Goal: Transaction & Acquisition: Download file/media

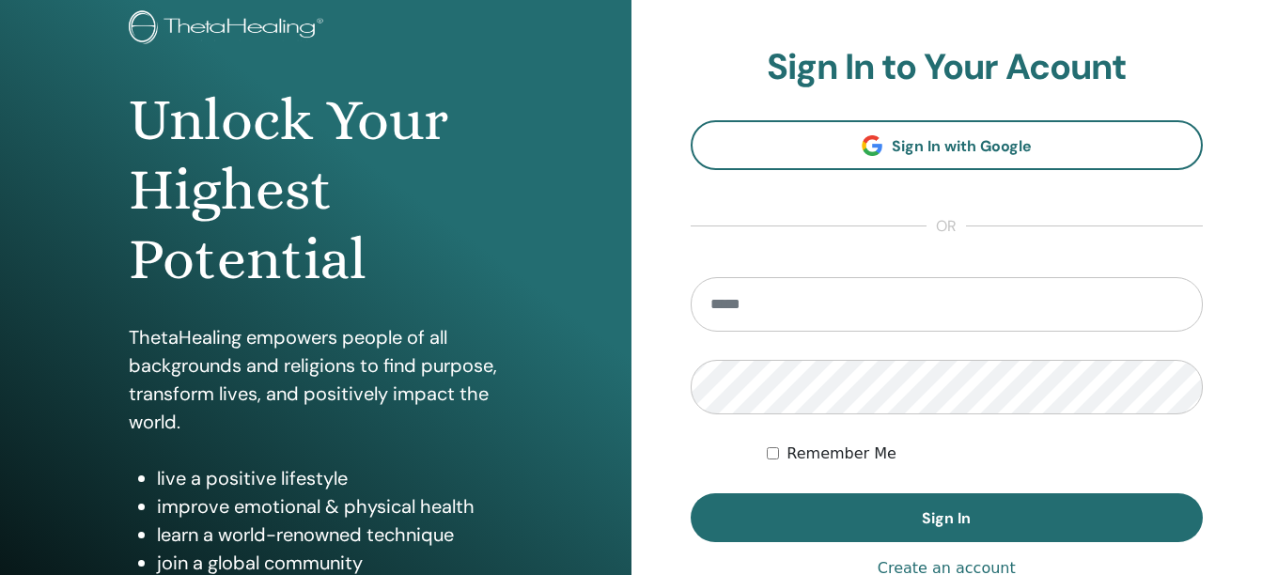
scroll to position [282, 0]
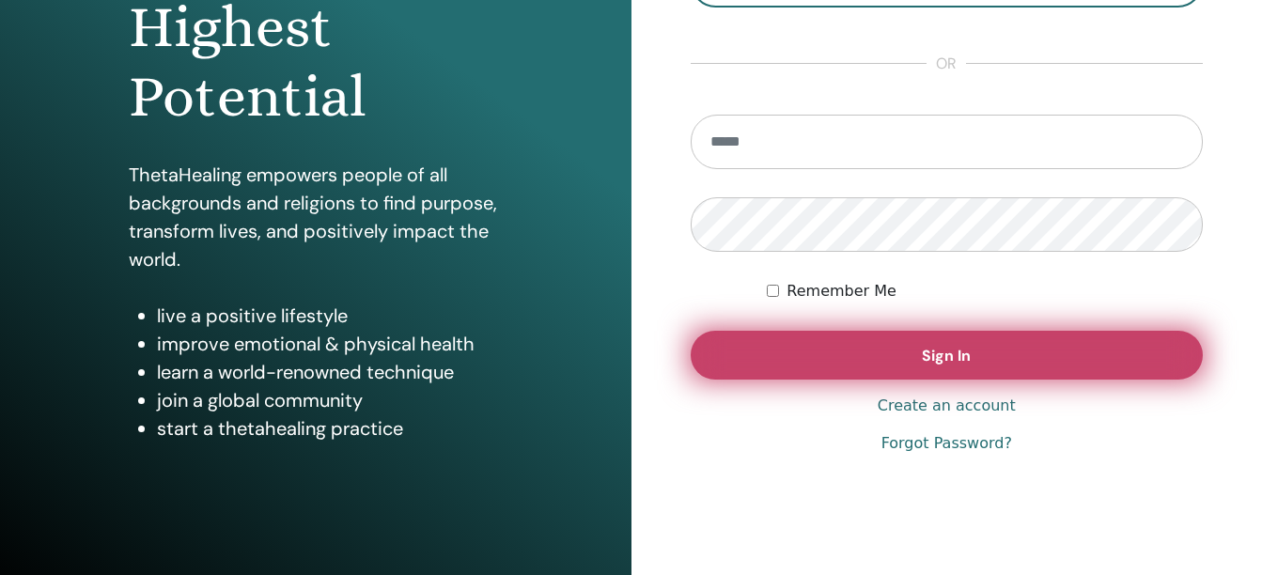
type input "**********"
click at [923, 367] on button "Sign In" at bounding box center [947, 355] width 513 height 49
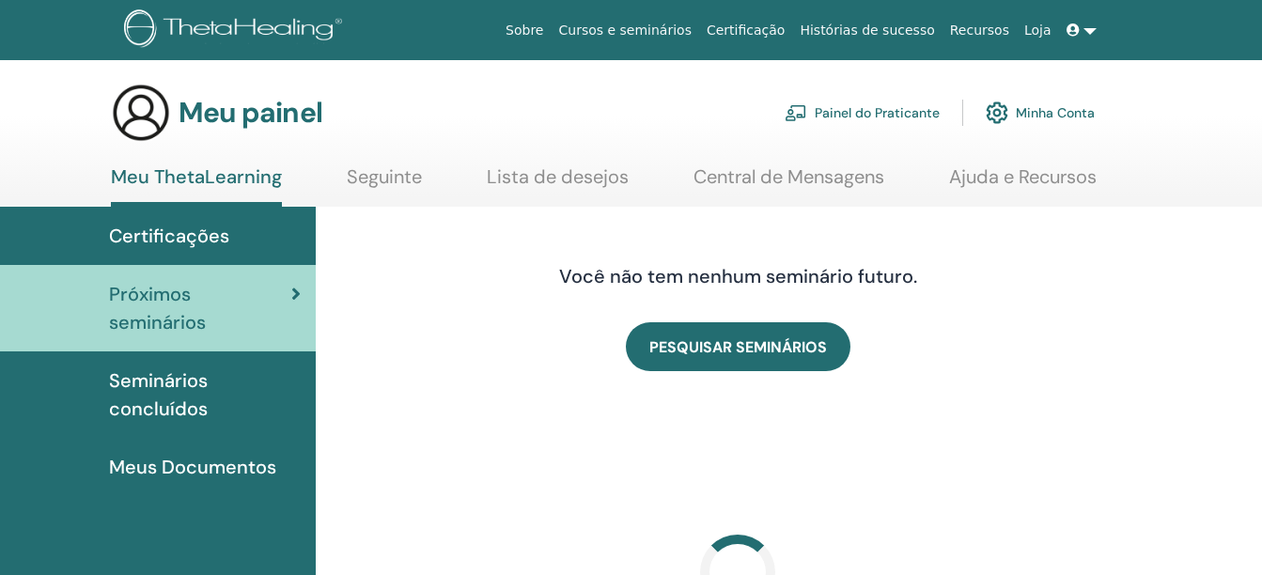
click at [123, 394] on span "Seminários concluídos" at bounding box center [205, 395] width 192 height 56
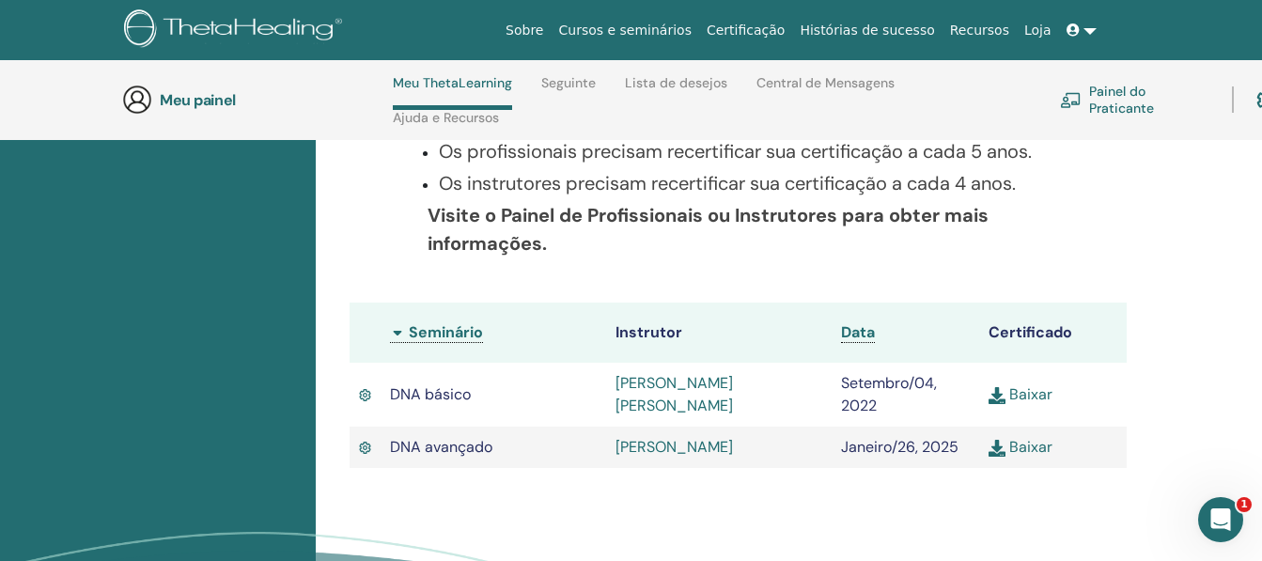
scroll to position [456, 0]
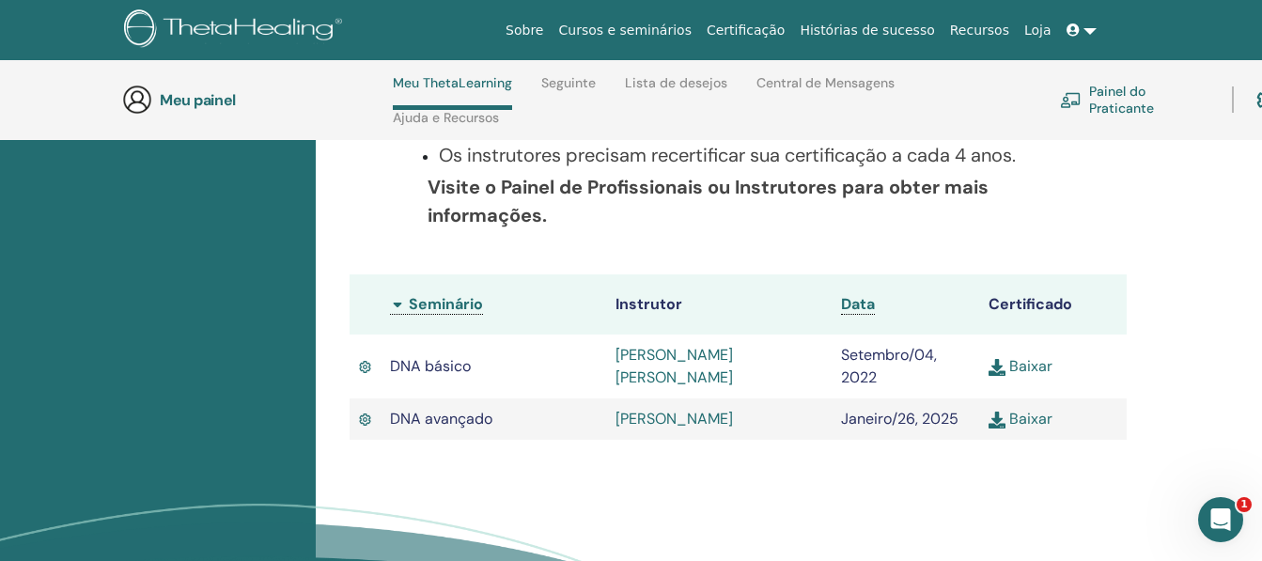
click at [1050, 360] on link "Baixar" at bounding box center [1021, 366] width 64 height 20
